Goal: Check status: Check status

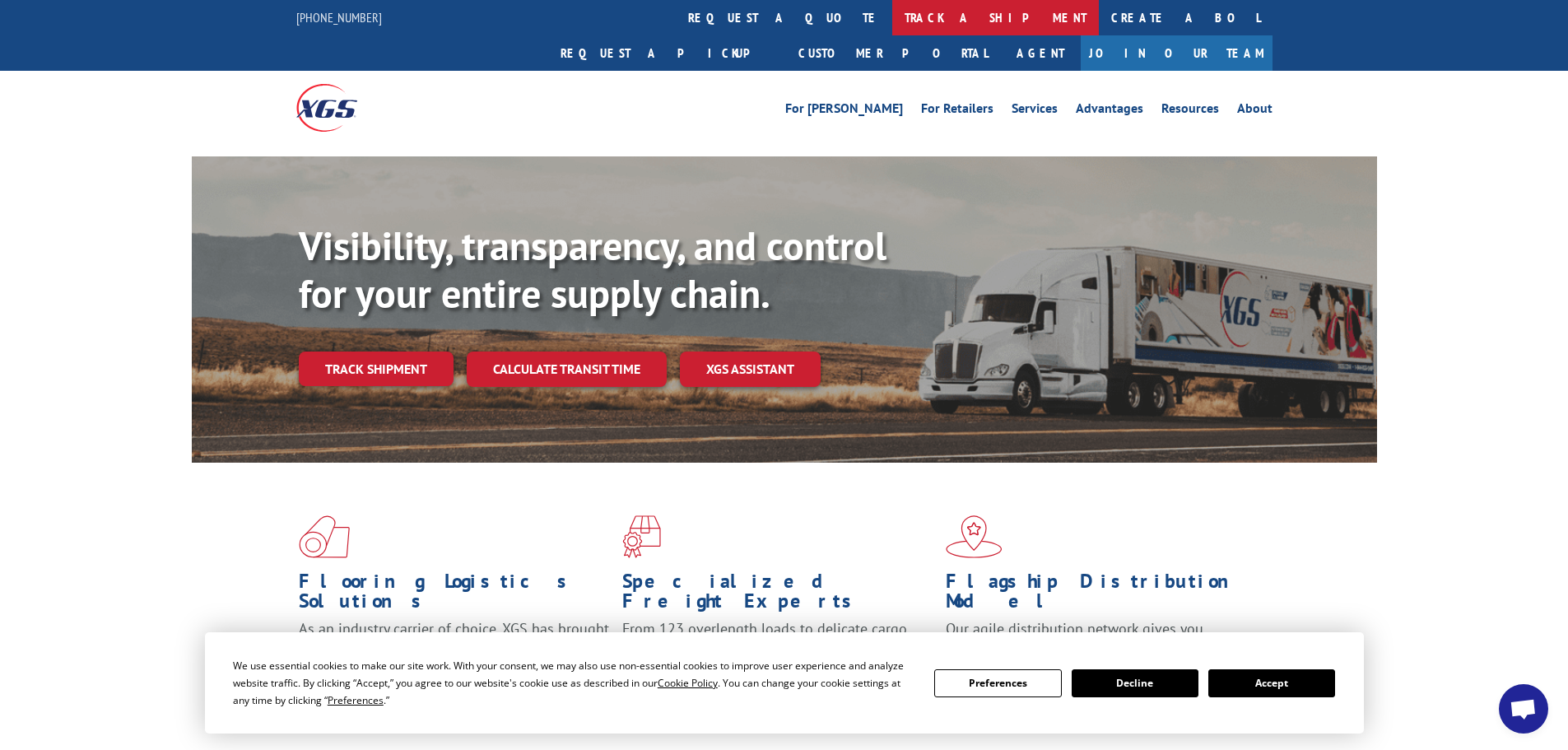
click at [893, 23] on link "track a shipment" at bounding box center [996, 17] width 207 height 36
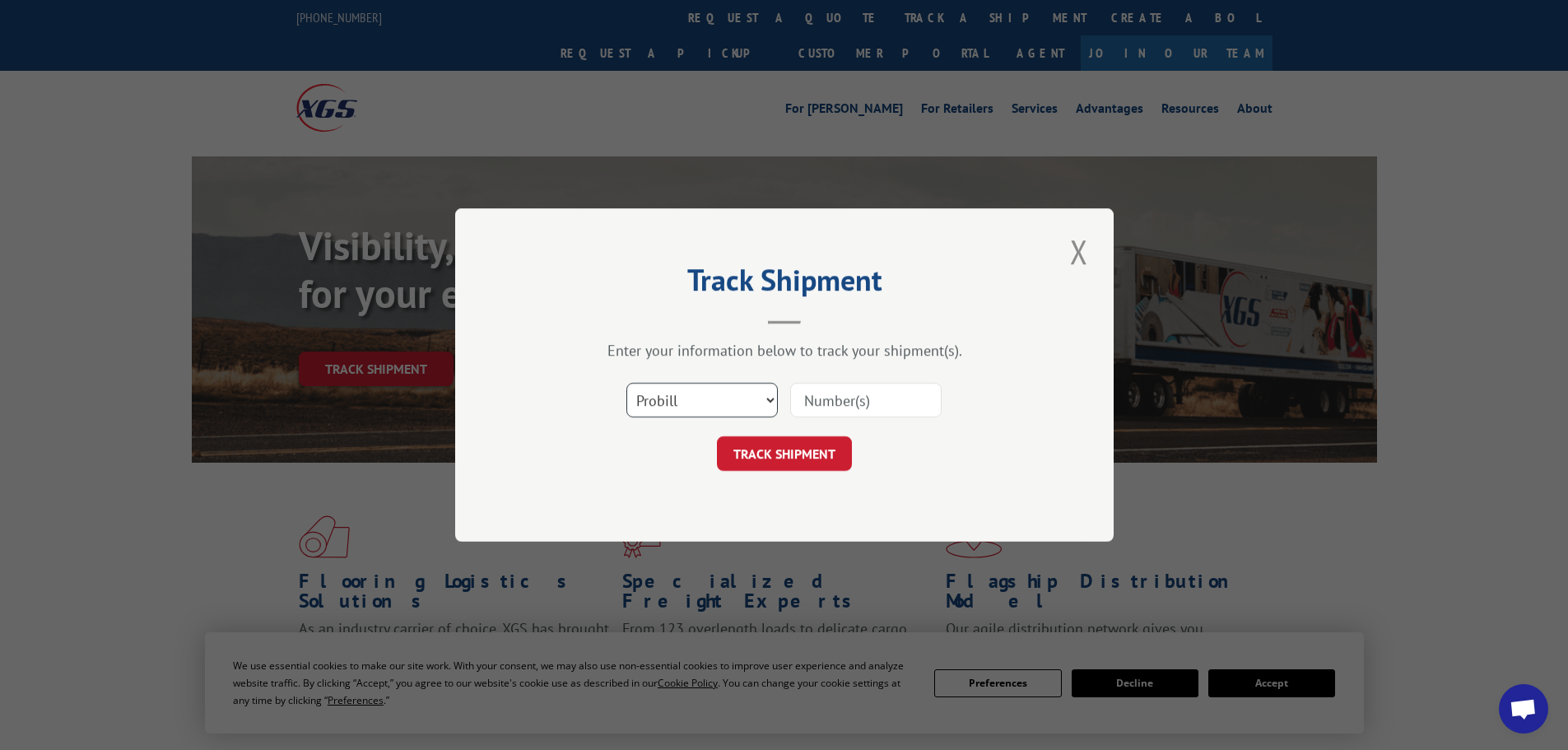
click at [659, 402] on select "Select category... Probill BOL PO" at bounding box center [702, 400] width 151 height 35
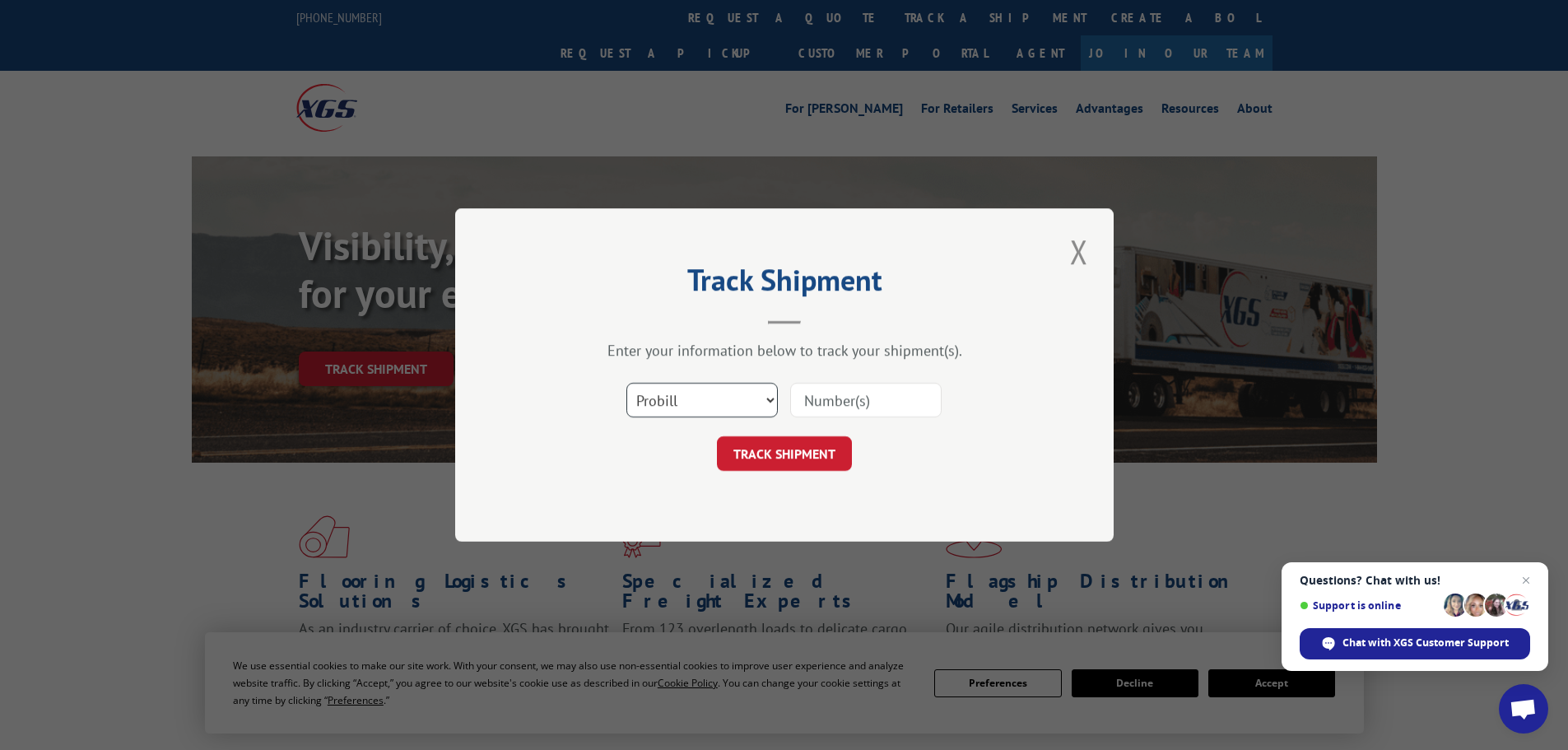
select select "bol"
click at [627, 382] on select "Select category... Probill BOL PO" at bounding box center [702, 400] width 151 height 35
click at [814, 398] on input at bounding box center [866, 400] width 151 height 35
paste input "5948890"
type input "5948890"
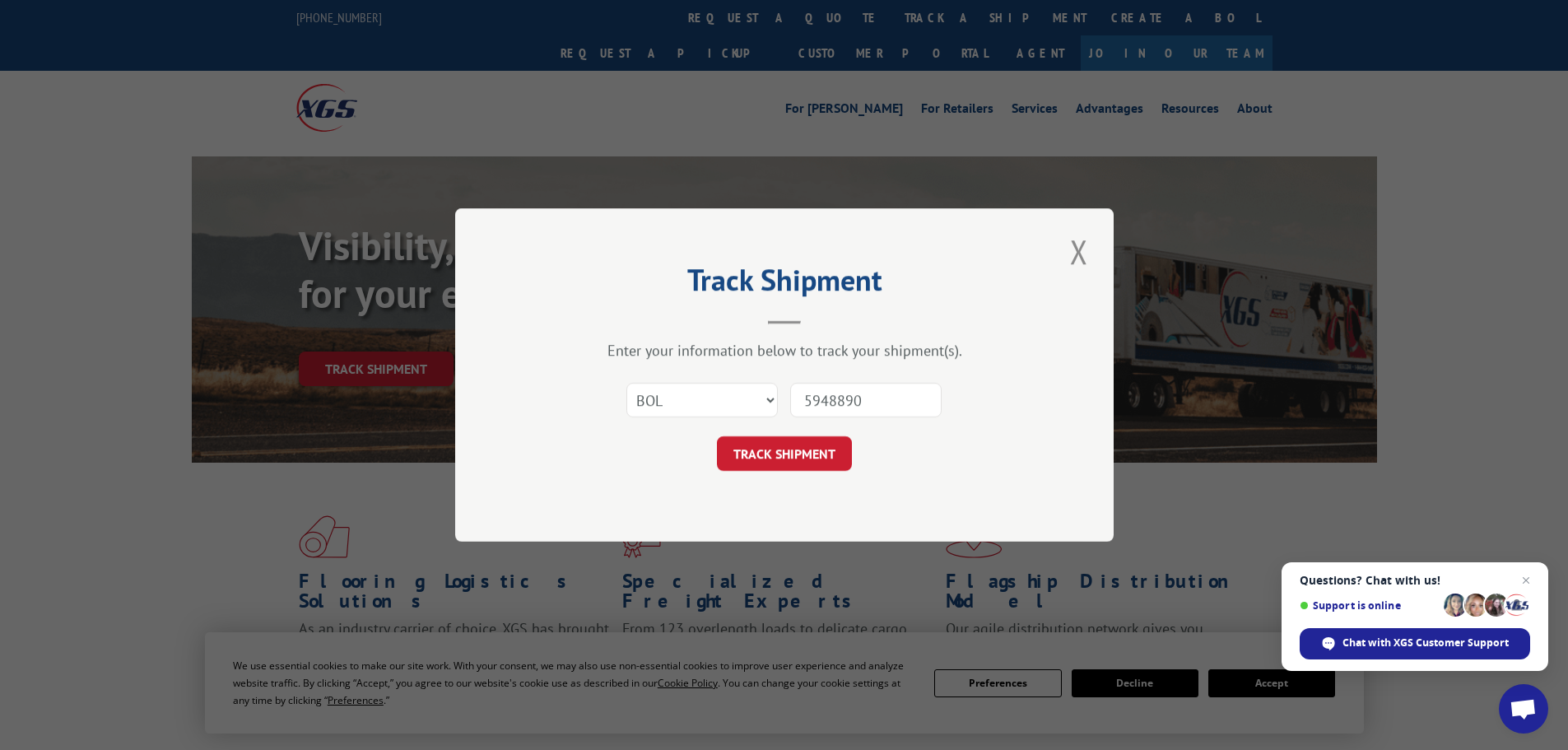
click at [717, 436] on button "TRACK SHIPMENT" at bounding box center [784, 454] width 135 height 35
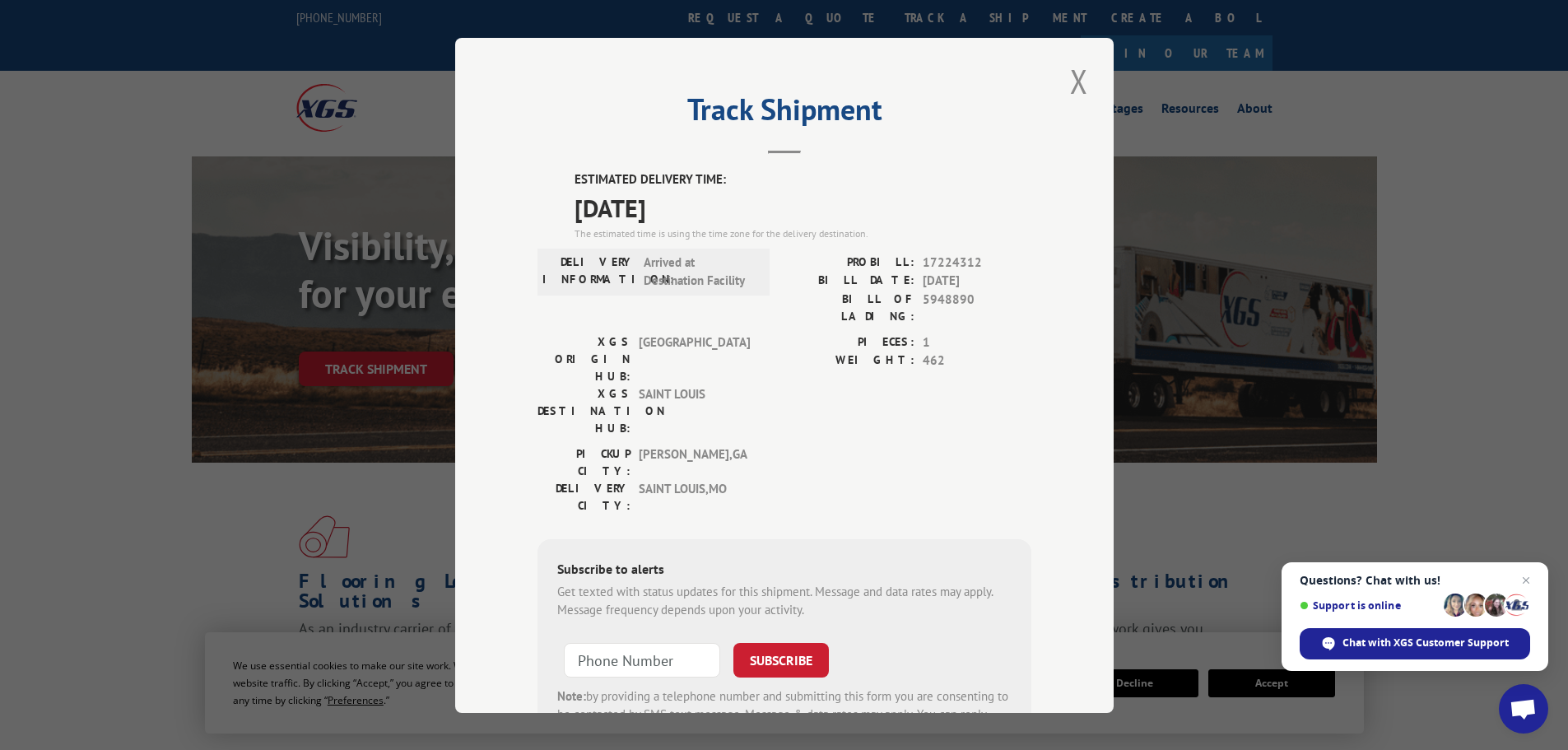
drag, startPoint x: 568, startPoint y: 181, endPoint x: 740, endPoint y: 209, distance: 174.3
click at [740, 209] on div "ESTIMATED DELIVERY TIME: [DATE] The estimated time is using the time zone for t…" at bounding box center [784, 466] width 494 height 592
copy div "ESTIMATED DELIVERY TIME: [DATE]"
